Goal: Communication & Community: Answer question/provide support

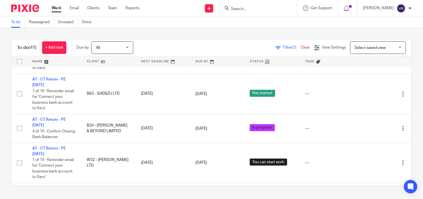
scroll to position [1092, 0]
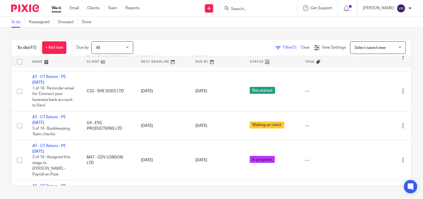
click at [253, 7] on input "Search" at bounding box center [255, 9] width 50 height 5
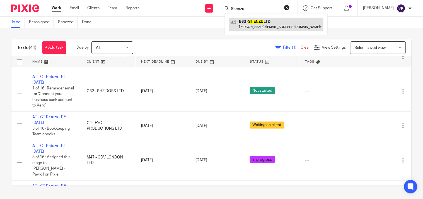
type input "Shenzu"
click at [262, 21] on link at bounding box center [276, 24] width 94 height 13
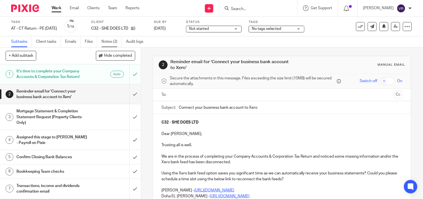
click at [116, 40] on link "Notes (2)" at bounding box center [112, 41] width 20 height 11
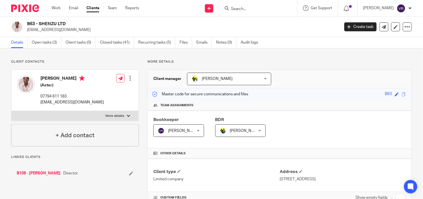
click at [42, 45] on link "Open tasks (3)" at bounding box center [47, 42] width 30 height 11
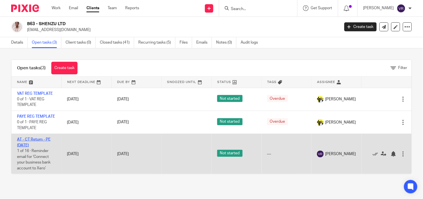
click at [40, 145] on link "AT - CT Return - PE [DATE]" at bounding box center [33, 141] width 33 height 9
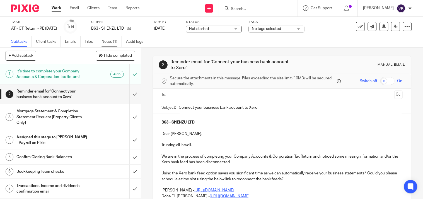
click at [117, 41] on link "Notes (1)" at bounding box center [112, 41] width 20 height 11
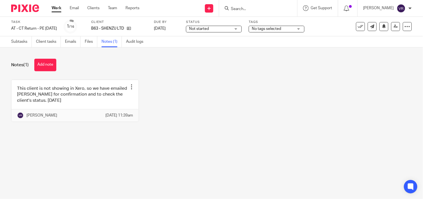
click at [52, 8] on link "Work" at bounding box center [57, 8] width 10 height 6
click at [257, 7] on input "Search" at bounding box center [255, 9] width 50 height 5
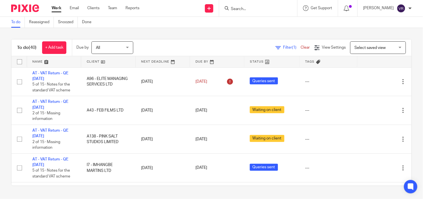
click at [57, 11] on link "Work" at bounding box center [57, 8] width 10 height 6
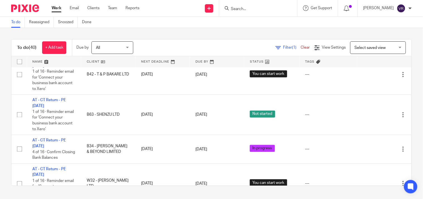
scroll to position [803, 0]
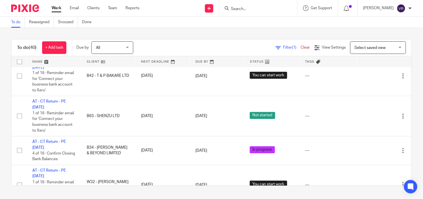
click at [52, 9] on link "Work" at bounding box center [57, 8] width 10 height 6
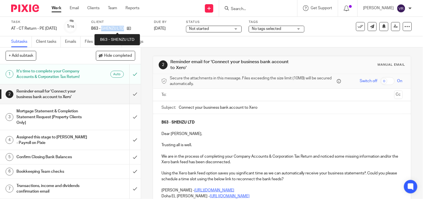
drag, startPoint x: 112, startPoint y: 28, endPoint x: 132, endPoint y: 28, distance: 20.4
click at [124, 28] on p "B63 - SHENZU LTD" at bounding box center [107, 29] width 33 height 6
copy p "SHENZU LTD"
click at [300, 43] on div "Subtasks Client tasks Emails Files Notes (1) Audit logs" at bounding box center [211, 41] width 423 height 11
drag, startPoint x: 202, startPoint y: 107, endPoint x: 216, endPoint y: 108, distance: 14.8
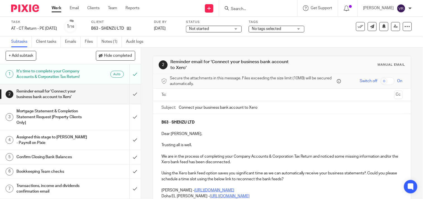
click at [216, 108] on input "Connect your business bank account to Xero" at bounding box center [291, 107] width 224 height 13
click at [218, 123] on p "B63 - SHENZU LTD" at bounding box center [282, 122] width 241 height 6
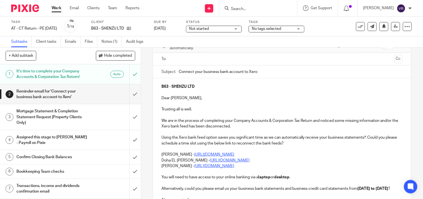
scroll to position [62, 0]
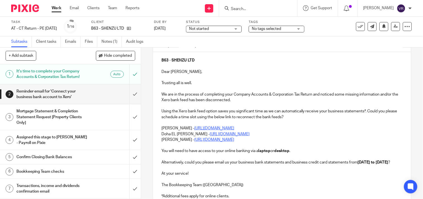
click at [157, 133] on div "B63 - SHENZU LTD Dear Ashley, Trusting all is well. We are in the process of co…" at bounding box center [282, 127] width 258 height 151
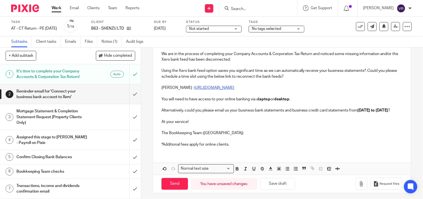
scroll to position [111, 0]
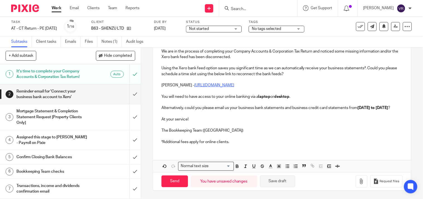
click at [283, 181] on button "Save draft" at bounding box center [277, 181] width 35 height 12
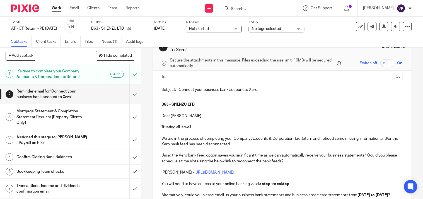
scroll to position [0, 0]
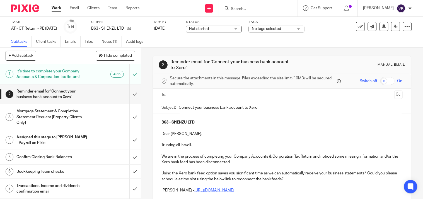
click at [208, 94] on input "text" at bounding box center [282, 94] width 220 height 6
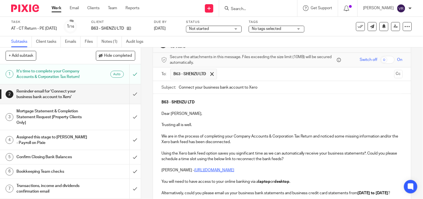
scroll to position [31, 0]
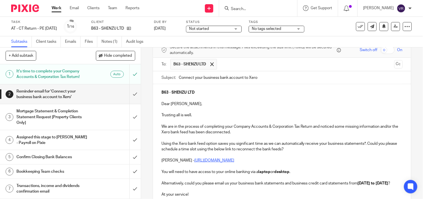
click at [203, 79] on input "Connect your business bank account to Xero" at bounding box center [291, 77] width 224 height 13
click at [203, 77] on input "Connect your Company bank account to Xero" at bounding box center [291, 77] width 224 height 13
type input "Connect your company bank account to Xero"
click at [228, 105] on p "Dear Ashley," at bounding box center [282, 104] width 241 height 6
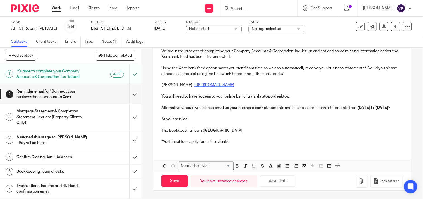
scroll to position [112, 0]
click at [265, 182] on button "Save draft" at bounding box center [277, 181] width 35 height 12
click at [179, 178] on input "Send" at bounding box center [175, 181] width 26 height 12
type input "Sent"
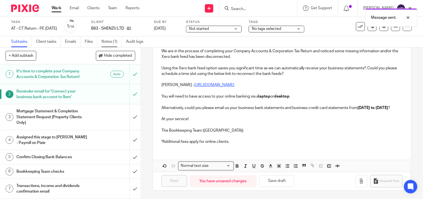
click at [117, 43] on link "Notes (1)" at bounding box center [112, 41] width 20 height 11
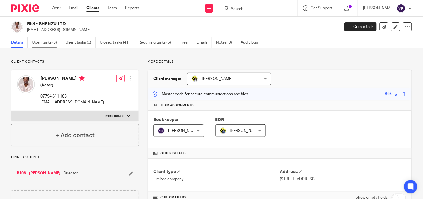
click at [50, 45] on link "Open tasks (3)" at bounding box center [47, 42] width 30 height 11
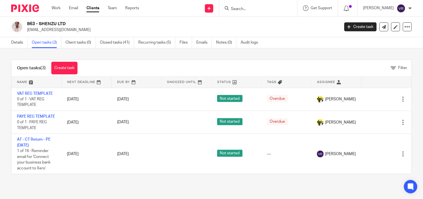
click at [284, 49] on div "Open tasks (3) Create task Filter Name Next Deadline Due By Snoozed Until Statu…" at bounding box center [211, 116] width 423 height 137
click at [16, 44] on link "Details" at bounding box center [19, 42] width 16 height 11
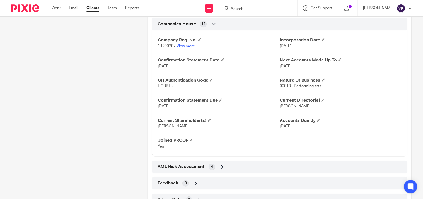
scroll to position [465, 0]
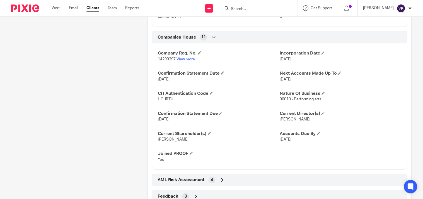
scroll to position [434, 0]
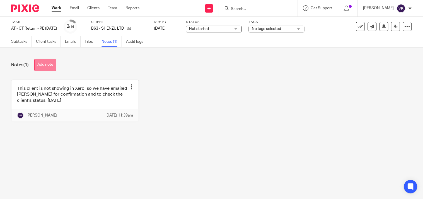
click at [41, 65] on button "Add note" at bounding box center [45, 65] width 22 height 13
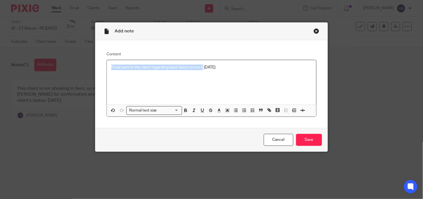
drag, startPoint x: 201, startPoint y: 66, endPoint x: 105, endPoint y: 65, distance: 96.2
click at [107, 65] on div "Email sent to the client regarding bank feed connect. [DATE]" at bounding box center [211, 82] width 209 height 44
copy p "Email sent to the client regarding bank feed connect."
click at [230, 65] on p "Email sent to the client regarding bank feed connect. [DATE]" at bounding box center [211, 67] width 200 height 6
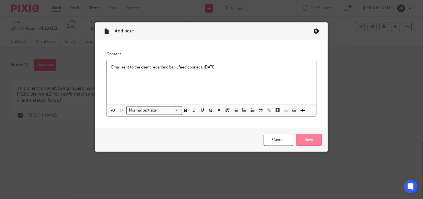
click at [298, 137] on input "Save" at bounding box center [309, 140] width 26 height 12
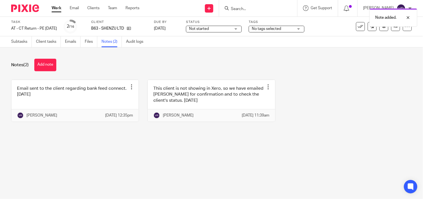
click at [247, 151] on main "Task AT - CT Return - PE 31-08-2025 Save AT - CT Return - PE 31-08-2025 2 /16 C…" at bounding box center [211, 99] width 423 height 199
click at [242, 30] on div "Not started Not started" at bounding box center [214, 29] width 56 height 7
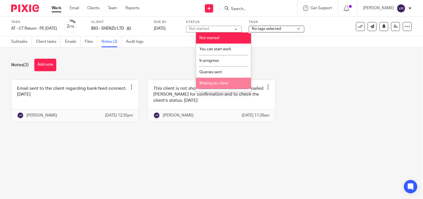
click at [222, 83] on span "Waiting on client" at bounding box center [214, 83] width 29 height 4
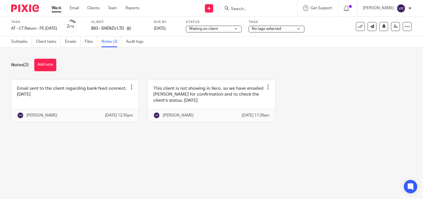
click at [309, 62] on div "Notes (2) Add note" at bounding box center [211, 65] width 401 height 13
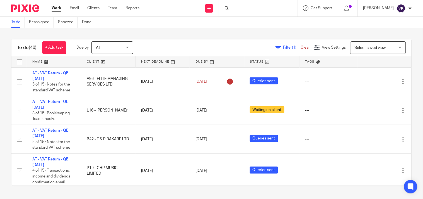
click at [280, 24] on div "To do Reassigned Snoozed Done" at bounding box center [211, 22] width 423 height 11
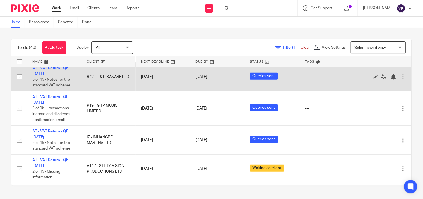
scroll to position [124, 0]
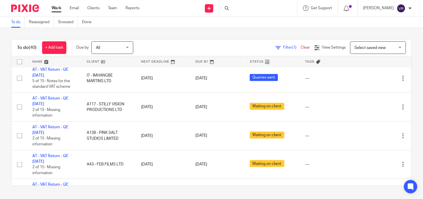
click at [187, 38] on div "To do (40) + Add task Due by All All Today Tomorrow This week Next week This mo…" at bounding box center [211, 112] width 423 height 169
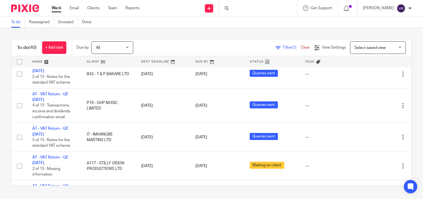
scroll to position [0, 0]
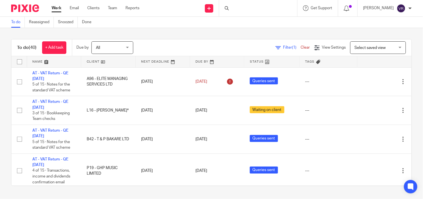
click at [208, 33] on div "To do (40) + Add task Due by All All Today Tomorrow This week Next week This mo…" at bounding box center [211, 112] width 423 height 169
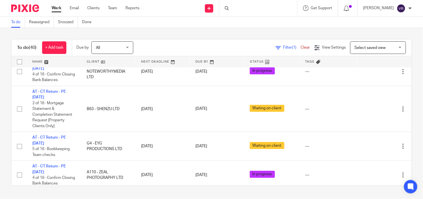
scroll to position [1023, 0]
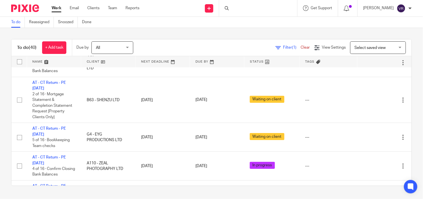
click at [57, 9] on link "Work" at bounding box center [57, 8] width 10 height 6
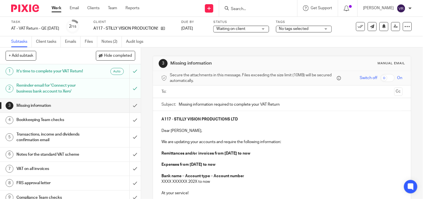
click at [115, 42] on link "Notes (2)" at bounding box center [112, 41] width 20 height 11
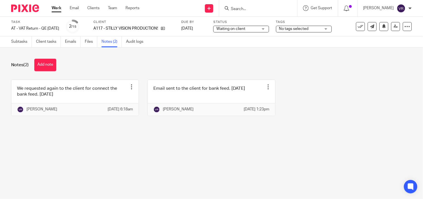
click at [115, 42] on link "Notes (2)" at bounding box center [112, 41] width 20 height 11
click at [327, 150] on main "Task AT - VAT Return - QE [DATE] Save AT - VAT Return - QE [DATE] 2 /15 Client …" at bounding box center [211, 99] width 423 height 199
click at [350, 97] on div "We requested again to the client for connect the bank feed. [DATE] Edit note De…" at bounding box center [207, 101] width 409 height 45
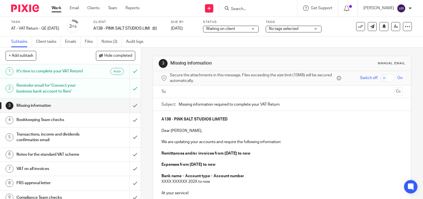
click at [107, 40] on link "Notes (2)" at bounding box center [112, 41] width 20 height 11
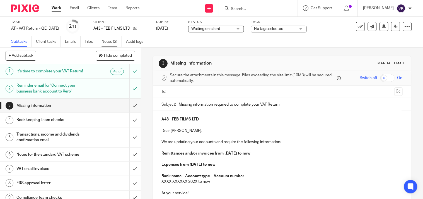
click at [114, 42] on link "Notes (2)" at bounding box center [112, 41] width 20 height 11
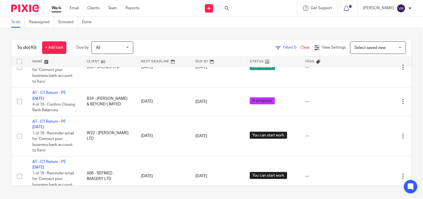
scroll to position [834, 0]
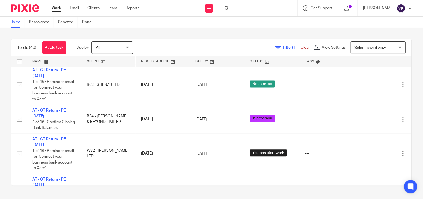
click at [161, 32] on div "To do (40) + Add task Due by All All [DATE] [DATE] This week Next week This mon…" at bounding box center [211, 112] width 423 height 169
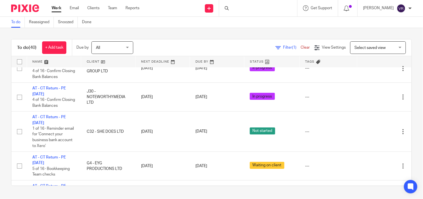
scroll to position [1054, 0]
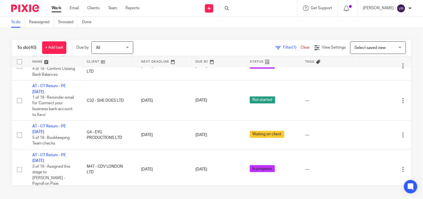
click at [404, 72] on div "To do (40) + Add task Due by All All Today Tomorrow This week Next week This mo…" at bounding box center [211, 112] width 423 height 169
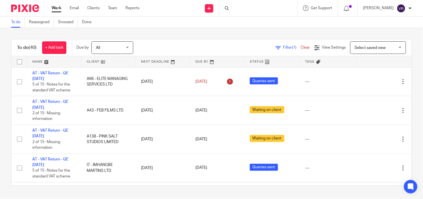
scroll to position [1028, 0]
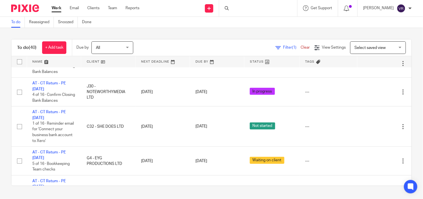
click at [158, 11] on div "Send new email Create task Add client Request signature Get Support Contact Sup…" at bounding box center [285, 8] width 275 height 16
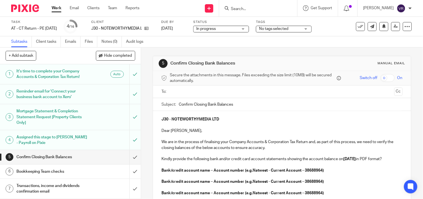
scroll to position [31, 0]
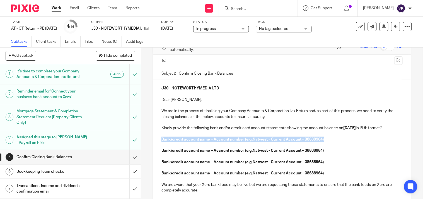
drag, startPoint x: 166, startPoint y: 145, endPoint x: 334, endPoint y: 144, distance: 167.9
click at [334, 142] on p "Bank/credit account name – Account number (e.g.Natwest - Current Account – 3868…" at bounding box center [282, 139] width 241 height 6
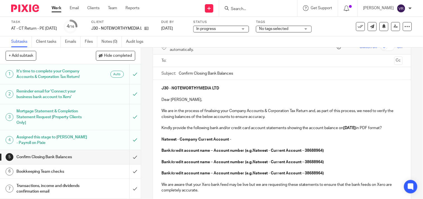
click at [238, 142] on p "Natwest - Company Current Account -" at bounding box center [282, 139] width 241 height 6
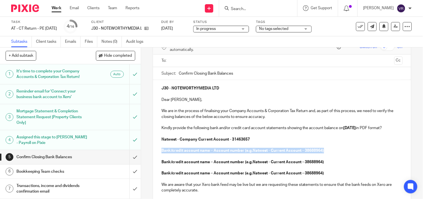
drag, startPoint x: 160, startPoint y: 156, endPoint x: 324, endPoint y: 154, distance: 164.9
click at [324, 153] on p "Bank/credit account name – Account number (e.g.Natwest - Current Account – 3868…" at bounding box center [282, 151] width 241 height 6
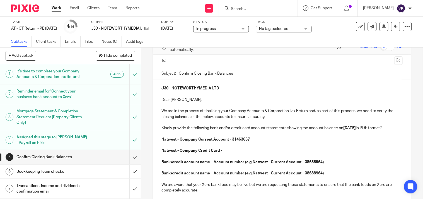
click at [227, 153] on p "Natwest - Company Credit Card -" at bounding box center [282, 151] width 241 height 6
drag, startPoint x: 160, startPoint y: 167, endPoint x: 329, endPoint y: 165, distance: 169.0
click at [329, 165] on p "Bank/credit account name – Account number (e.g.Natwest - Current Account – 3868…" at bounding box center [282, 162] width 241 height 6
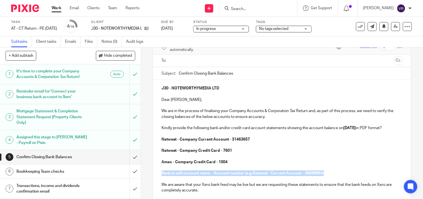
drag, startPoint x: 160, startPoint y: 179, endPoint x: 331, endPoint y: 176, distance: 171.6
click at [331, 176] on p "Bank/credit account name – Account number (e.g.Natwest - Current Account – 3868…" at bounding box center [282, 173] width 241 height 6
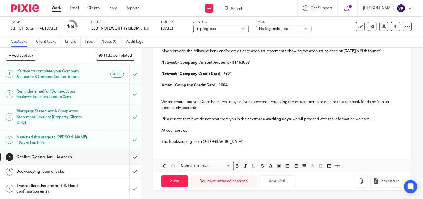
scroll to position [82, 0]
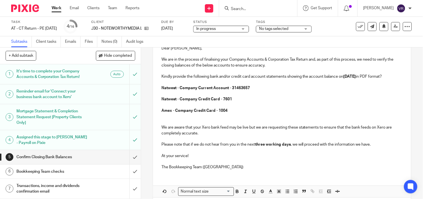
click at [162, 124] on p at bounding box center [282, 122] width 241 height 6
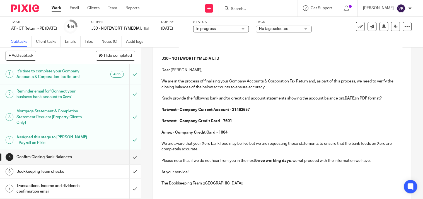
scroll to position [108, 0]
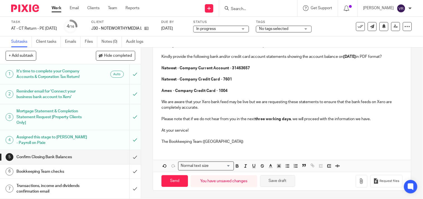
click at [281, 180] on button "Save draft" at bounding box center [277, 181] width 35 height 12
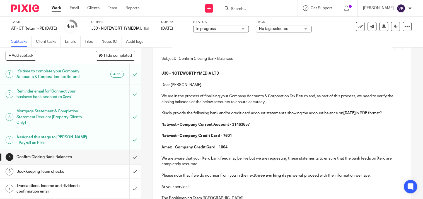
scroll to position [77, 0]
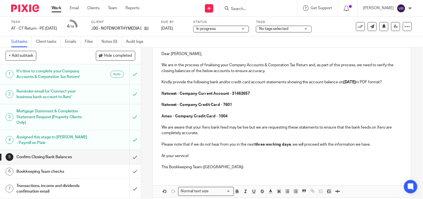
click at [170, 118] on strong "Amex - Company Credit Card - 1004" at bounding box center [195, 116] width 66 height 4
click at [264, 124] on p at bounding box center [282, 122] width 241 height 6
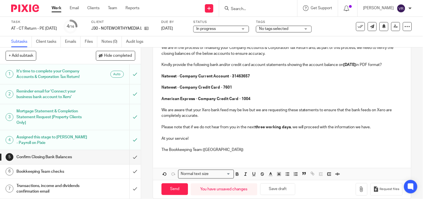
scroll to position [108, 0]
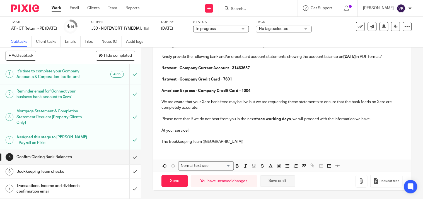
click at [279, 178] on button "Save draft" at bounding box center [277, 181] width 35 height 12
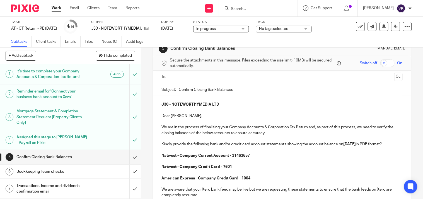
scroll to position [0, 0]
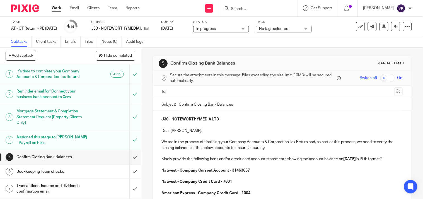
click at [228, 91] on input "text" at bounding box center [282, 91] width 220 height 6
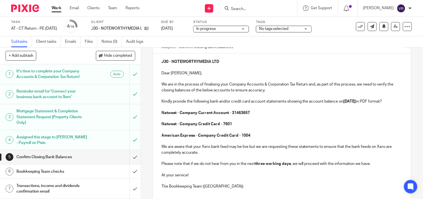
scroll to position [109, 0]
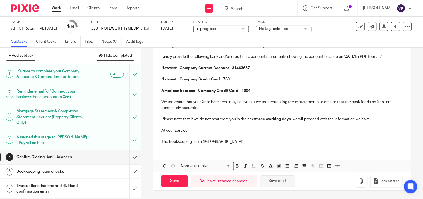
click at [279, 182] on button "Save draft" at bounding box center [277, 181] width 35 height 12
click at [275, 180] on button "Save draft" at bounding box center [277, 181] width 35 height 12
click at [278, 183] on button "Save draft" at bounding box center [277, 181] width 35 height 12
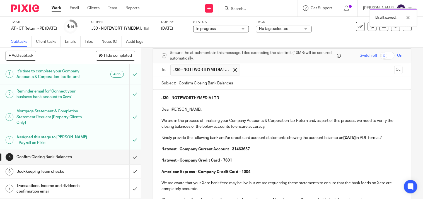
scroll to position [0, 0]
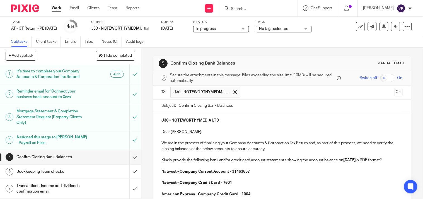
click at [313, 46] on div "Subtasks Client tasks Emails Files Notes (0) Audit logs" at bounding box center [211, 41] width 423 height 11
click at [249, 29] on div "In progress In progress" at bounding box center [221, 29] width 56 height 7
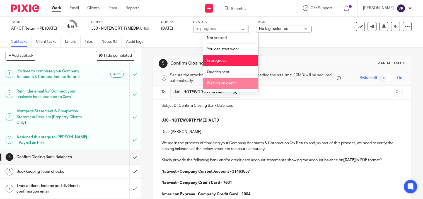
click at [243, 83] on li "Waiting on client" at bounding box center [230, 83] width 55 height 11
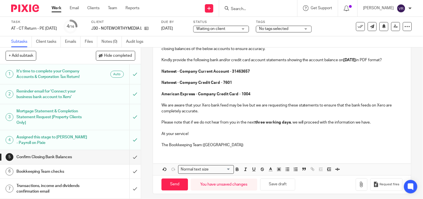
scroll to position [109, 0]
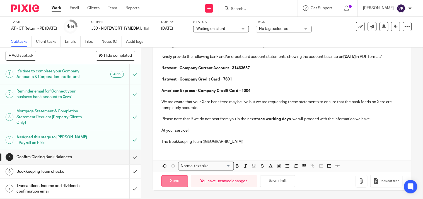
click at [182, 182] on input "Send" at bounding box center [175, 181] width 26 height 12
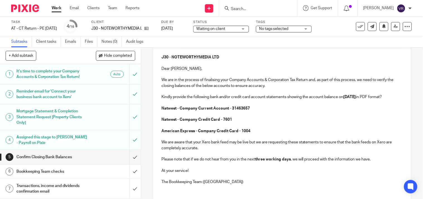
scroll to position [16, 0]
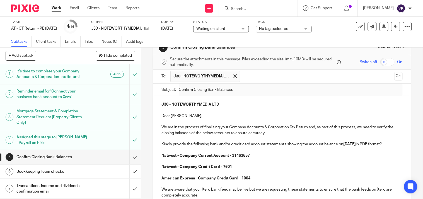
type input "Sent"
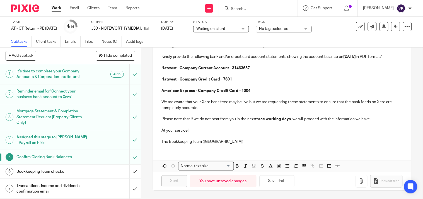
scroll to position [109, 0]
click at [117, 42] on link "Notes (0)" at bounding box center [112, 41] width 20 height 11
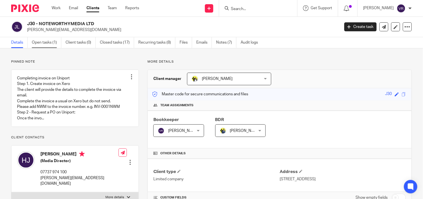
click at [52, 41] on link "Open tasks (1)" at bounding box center [47, 42] width 30 height 11
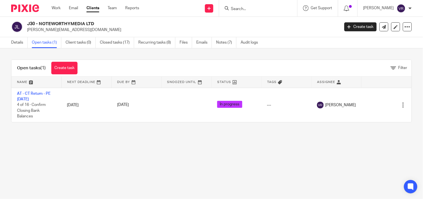
drag, startPoint x: 40, startPoint y: 23, endPoint x: 100, endPoint y: 25, distance: 60.0
click at [100, 25] on h2 "J30 - NOTEWORTHYMEDIA LTD" at bounding box center [150, 24] width 247 height 6
copy h2 "NOTEWORTHYMEDIA LTD"
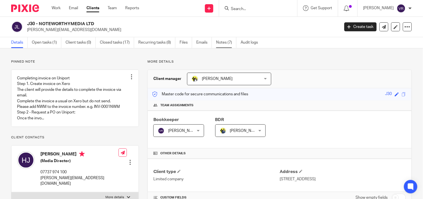
click at [226, 45] on link "Notes (7)" at bounding box center [226, 42] width 20 height 11
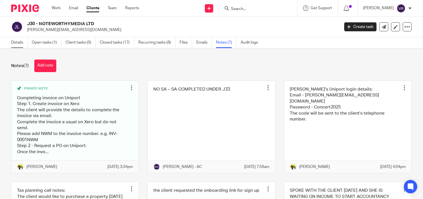
click at [20, 46] on link "Details" at bounding box center [19, 42] width 16 height 11
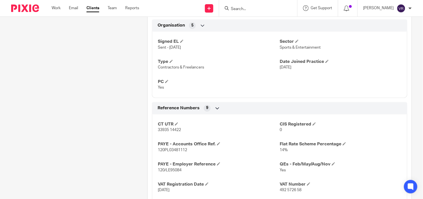
scroll to position [341, 0]
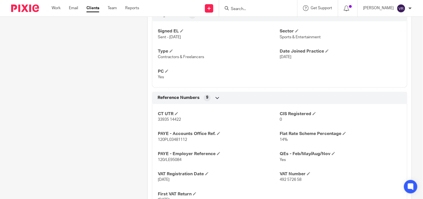
click at [96, 147] on div "Pinned note Completing invoice on Uniport Step 1. Create invoice on Xero The cl…" at bounding box center [71, 54] width 136 height 671
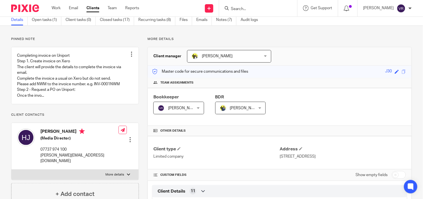
scroll to position [0, 0]
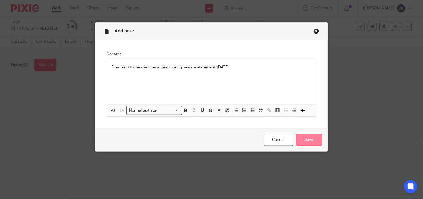
click at [305, 139] on input "Save" at bounding box center [309, 140] width 26 height 12
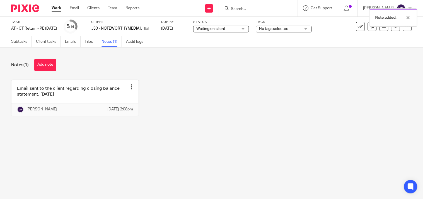
click at [204, 124] on div "Email sent to the client regarding closing balance statement. [DATE] Edit note …" at bounding box center [207, 101] width 409 height 45
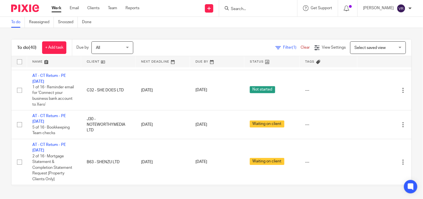
scroll to position [930, 0]
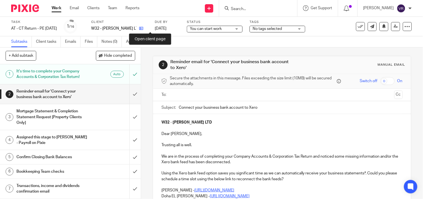
click at [143, 29] on icon at bounding box center [141, 28] width 4 height 4
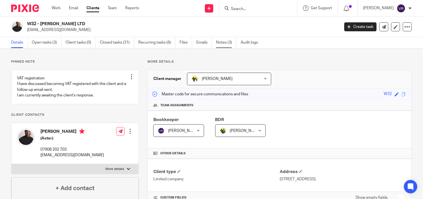
click at [219, 46] on link "Notes (3)" at bounding box center [226, 42] width 20 height 11
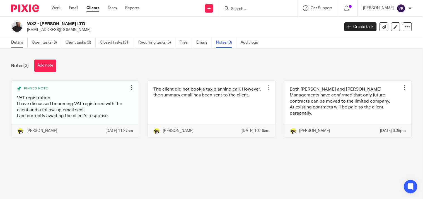
click at [23, 40] on link "Details" at bounding box center [19, 42] width 16 height 11
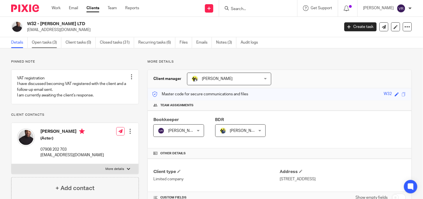
click at [40, 44] on link "Open tasks (3)" at bounding box center [47, 42] width 30 height 11
